Goal: Find specific page/section: Find specific page/section

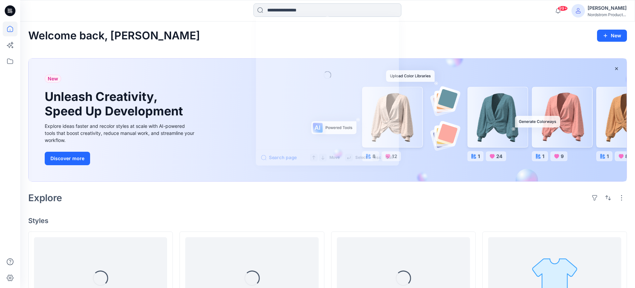
click at [351, 7] on input at bounding box center [328, 9] width 148 height 13
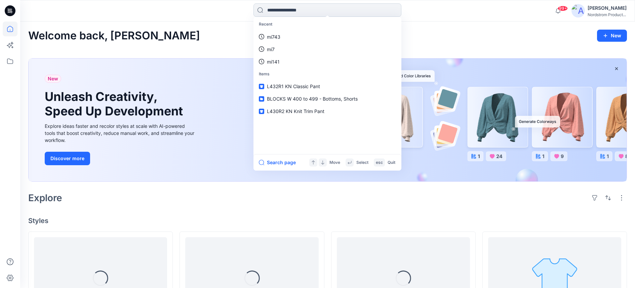
paste input "******"
type input "******"
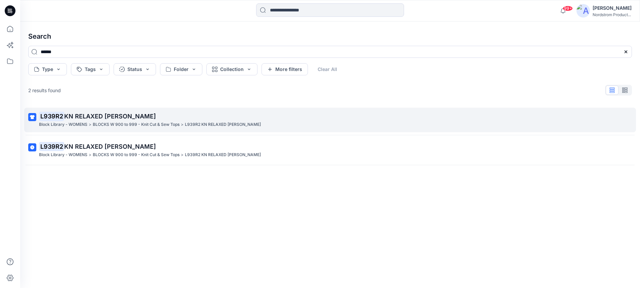
click at [118, 115] on span "KN RELAXED [PERSON_NAME]" at bounding box center [110, 116] width 92 height 7
